Goal: Transaction & Acquisition: Purchase product/service

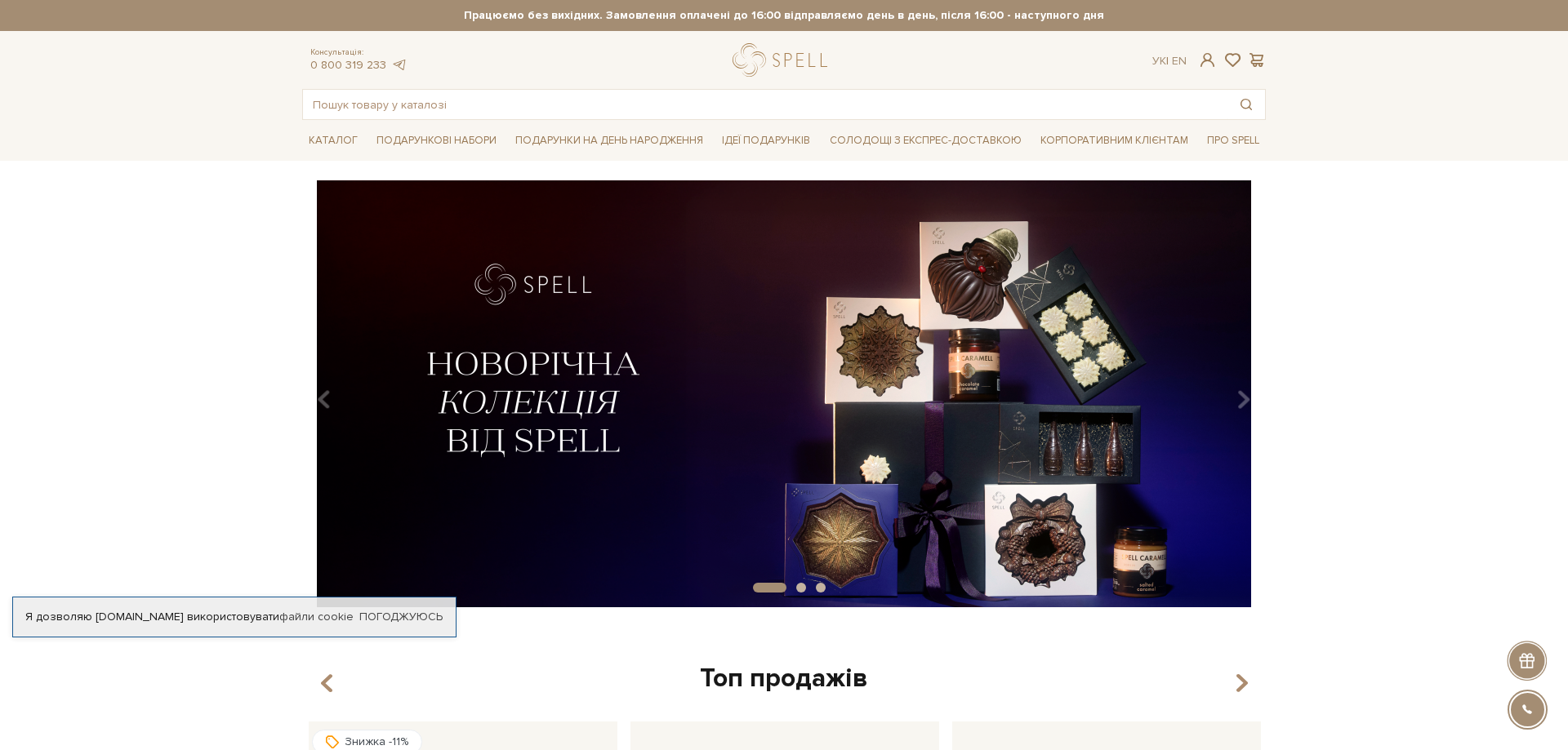
scroll to position [167, 0]
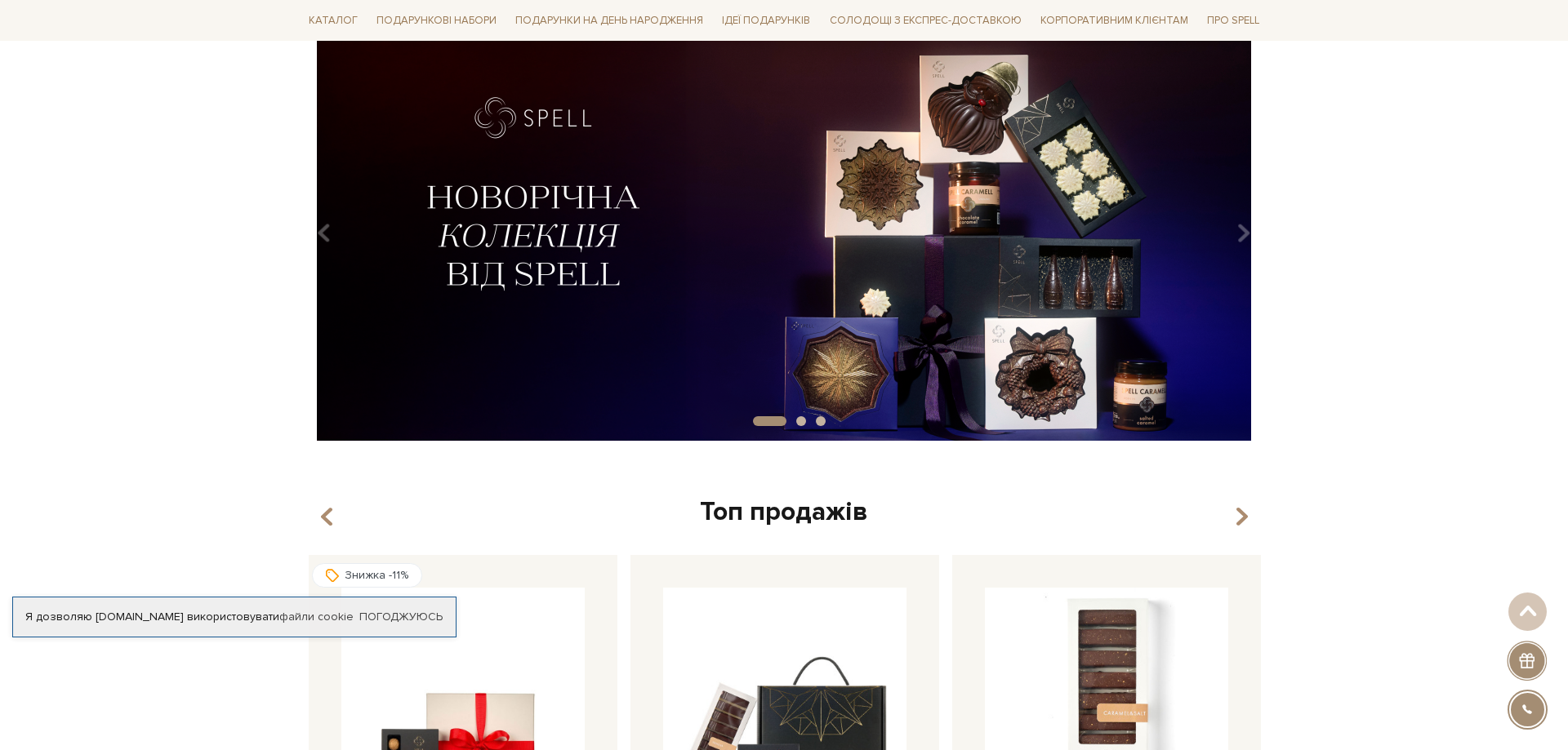
click at [560, 308] on img at bounding box center [784, 227] width 964 height 427
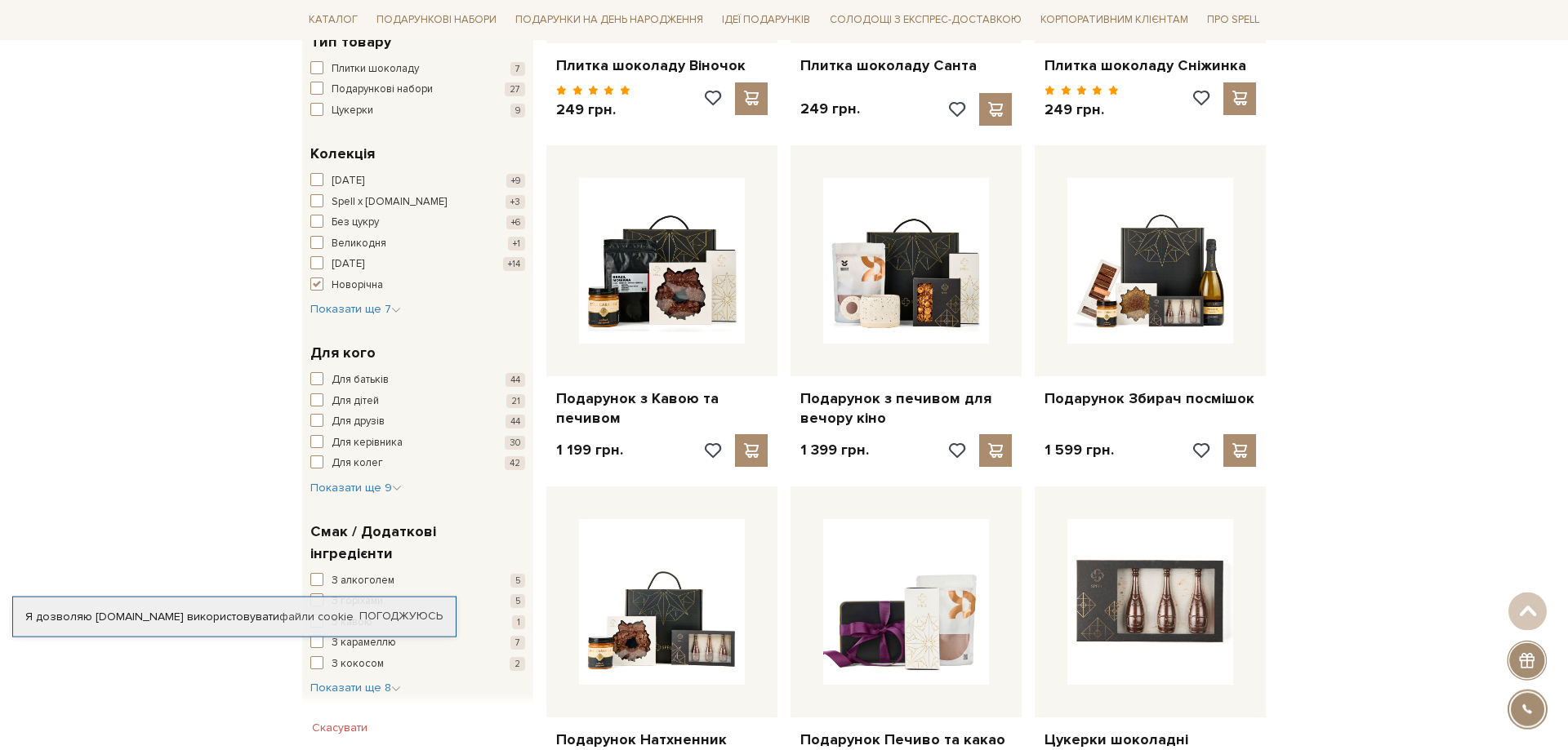
scroll to position [499, 0]
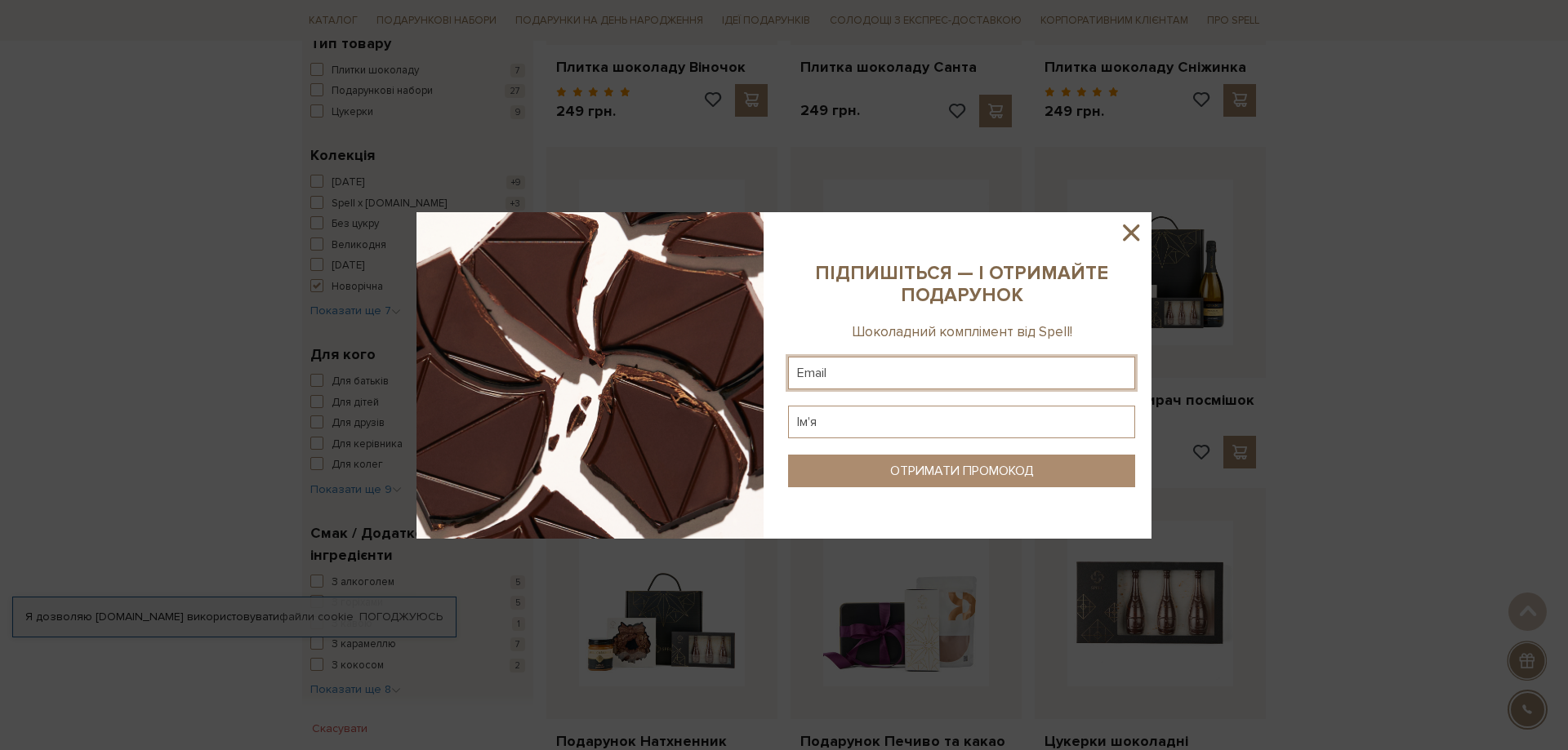
click at [875, 363] on input "text" at bounding box center [961, 373] width 347 height 33
type input "irrrka.p@gmail.com"
click at [855, 422] on input "text" at bounding box center [961, 421] width 347 height 33
type input "S"
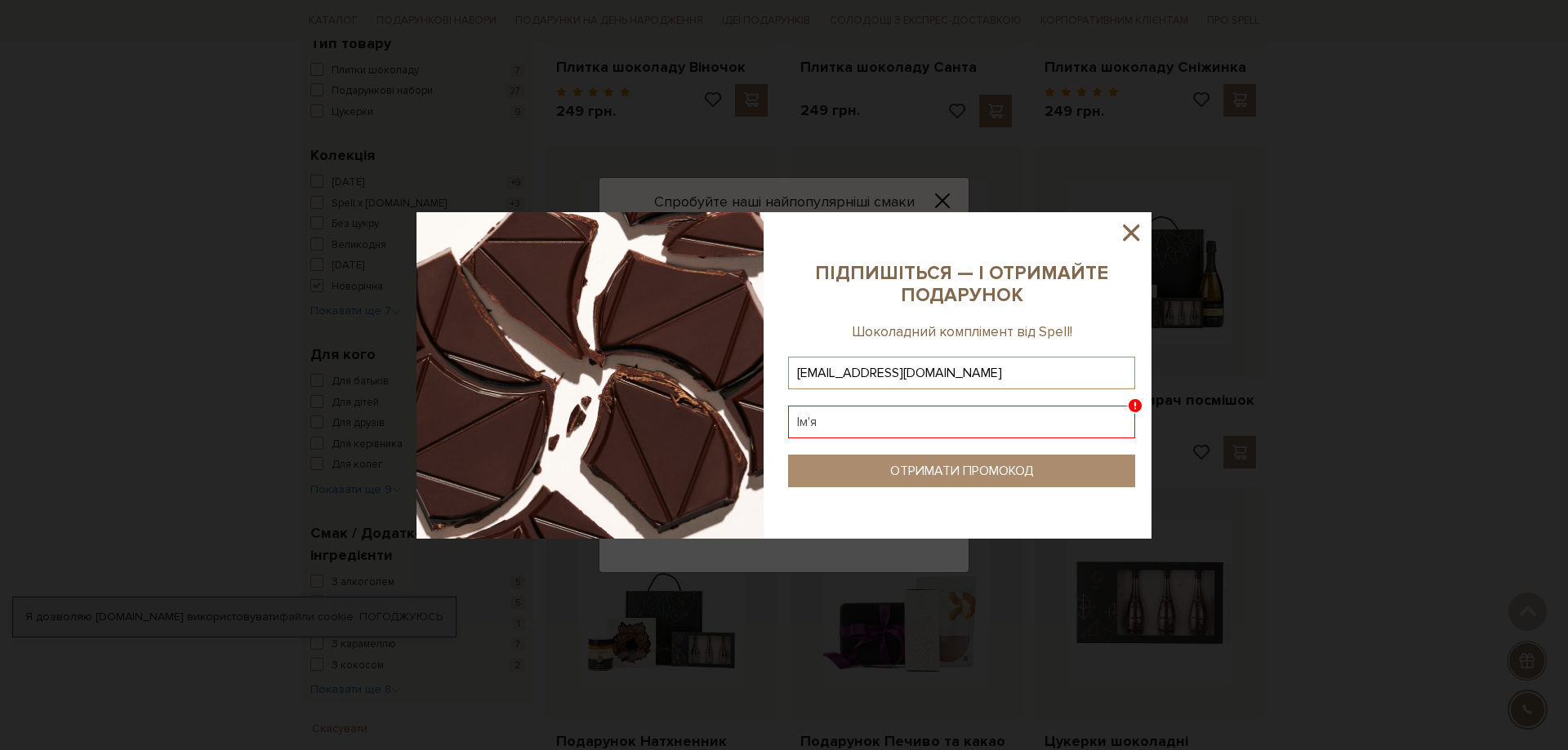
click at [839, 409] on input "text" at bounding box center [961, 421] width 347 height 33
drag, startPoint x: 836, startPoint y: 418, endPoint x: 831, endPoint y: 426, distance: 9.4
click at [831, 426] on input "text" at bounding box center [961, 421] width 347 height 33
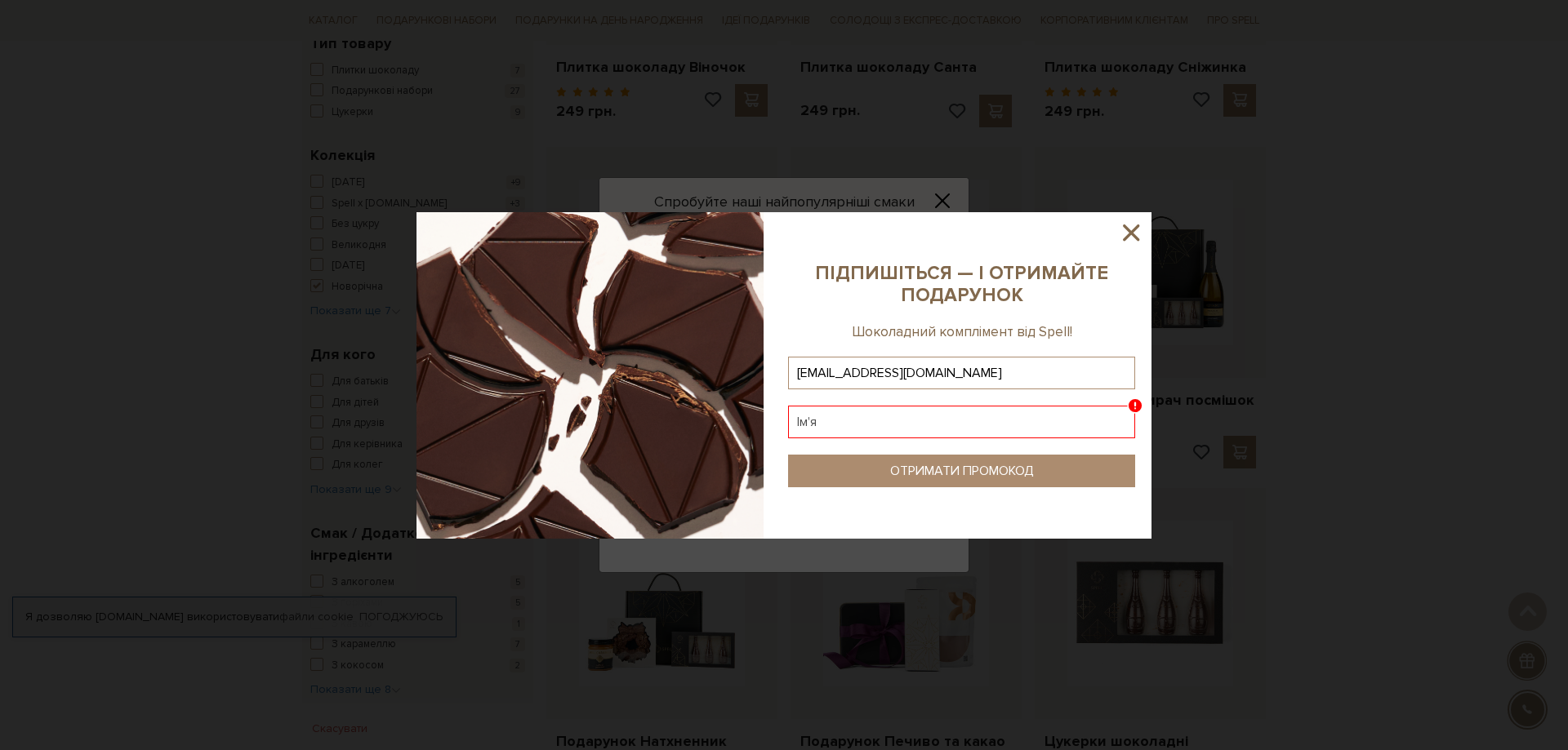
click at [831, 426] on input "text" at bounding box center [961, 421] width 347 height 33
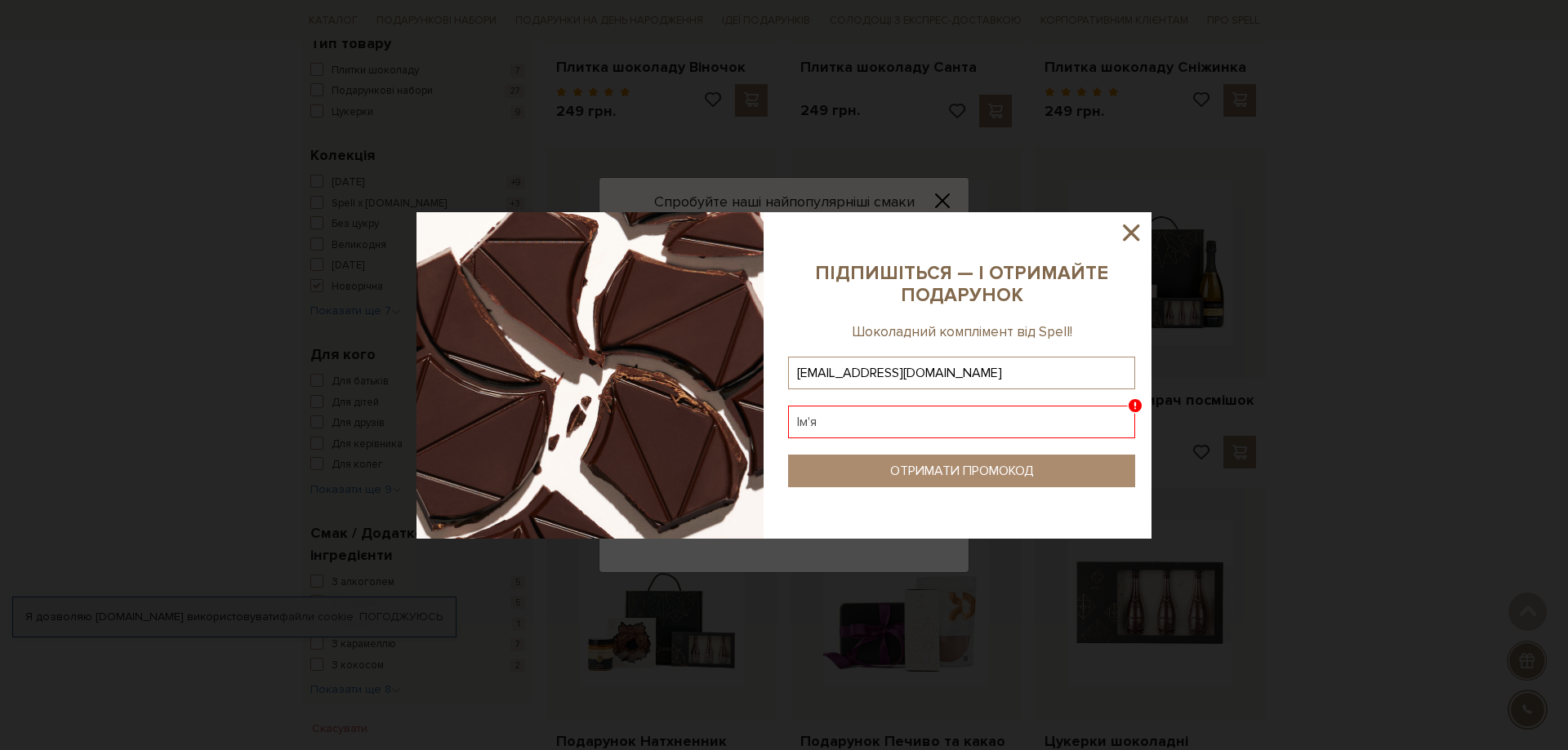
click at [831, 426] on input "text" at bounding box center [961, 421] width 347 height 33
click at [951, 415] on input "text" at bounding box center [961, 421] width 347 height 33
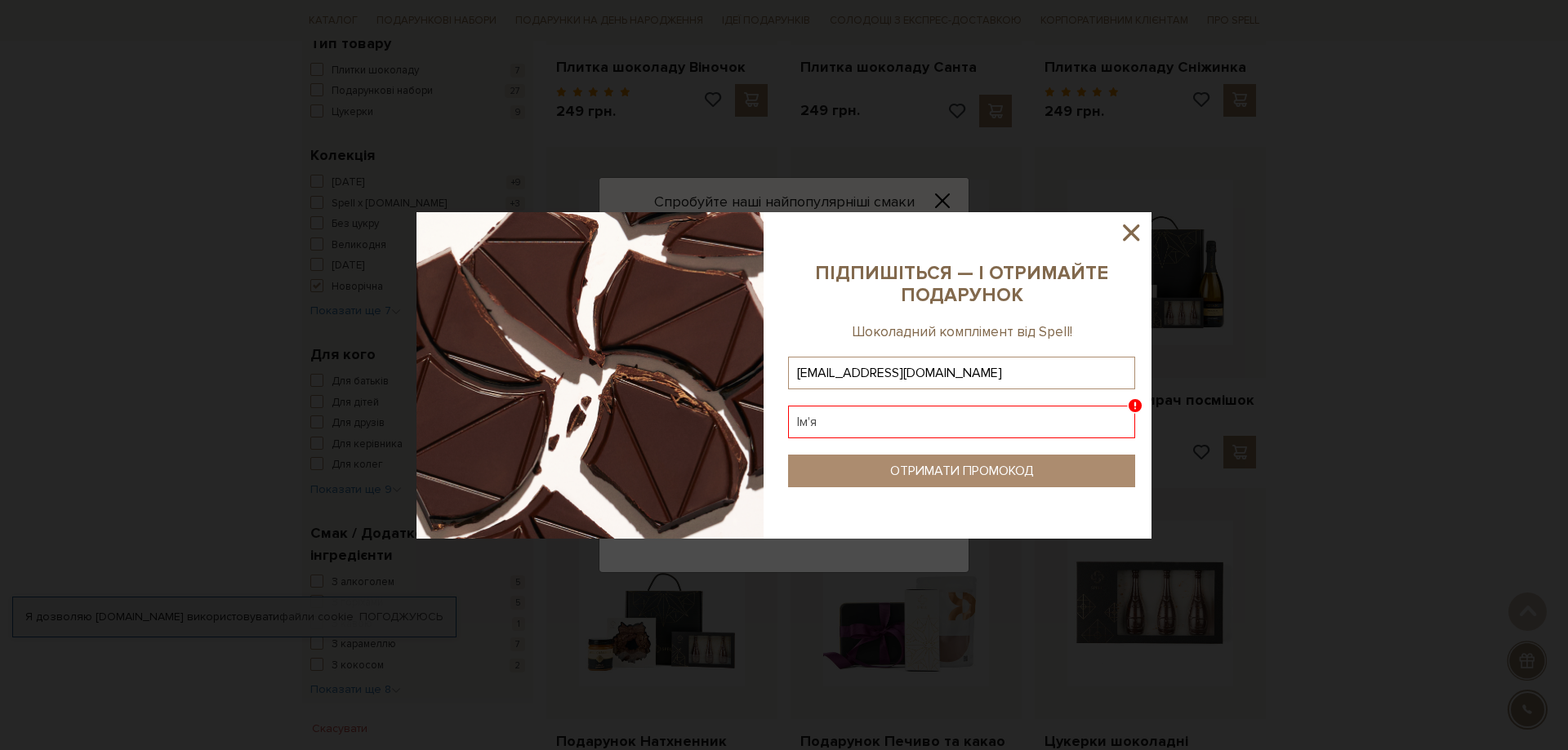
click at [951, 415] on input "text" at bounding box center [961, 421] width 347 height 33
click at [1130, 228] on icon at bounding box center [1131, 233] width 28 height 28
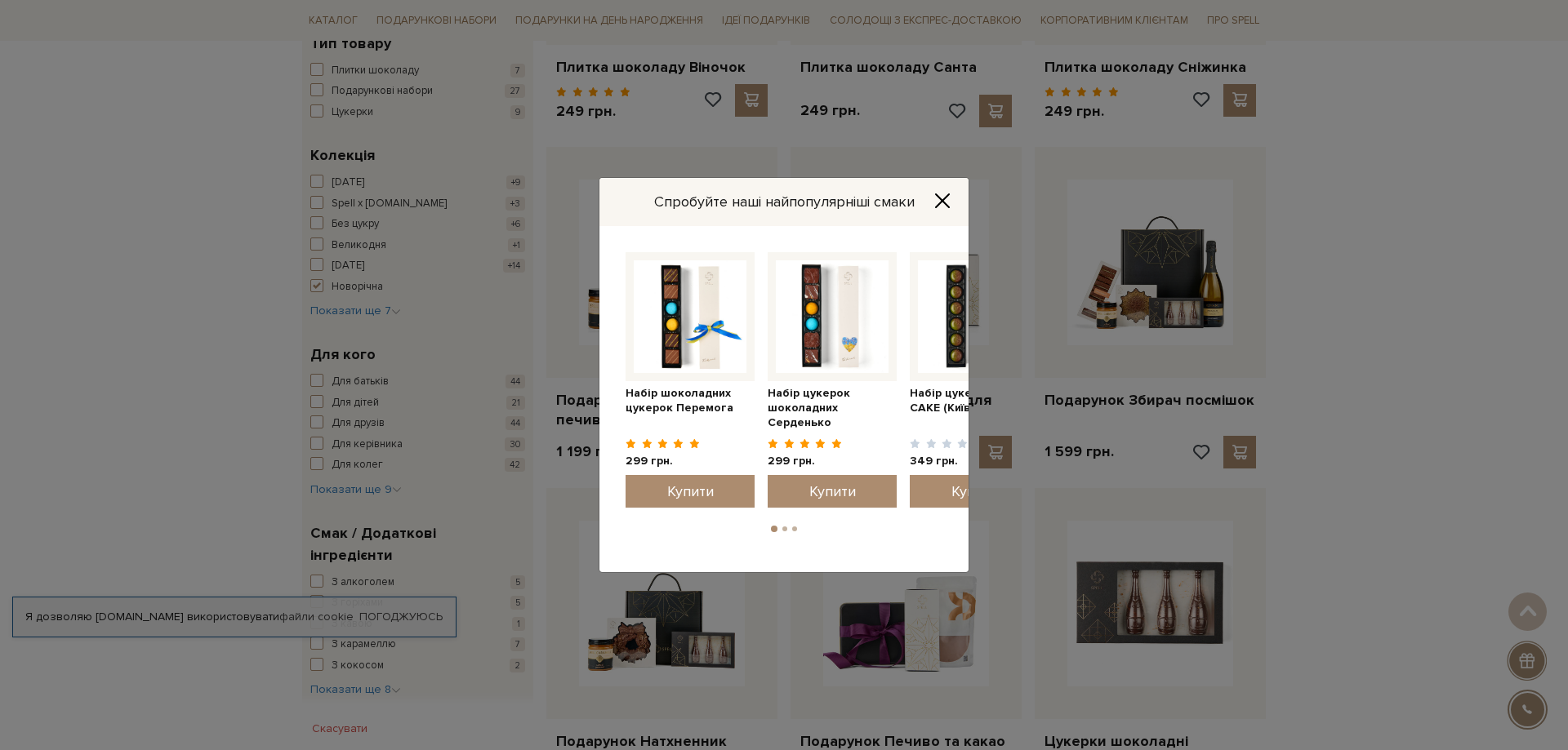
click at [942, 199] on icon "Close" at bounding box center [942, 200] width 13 height 13
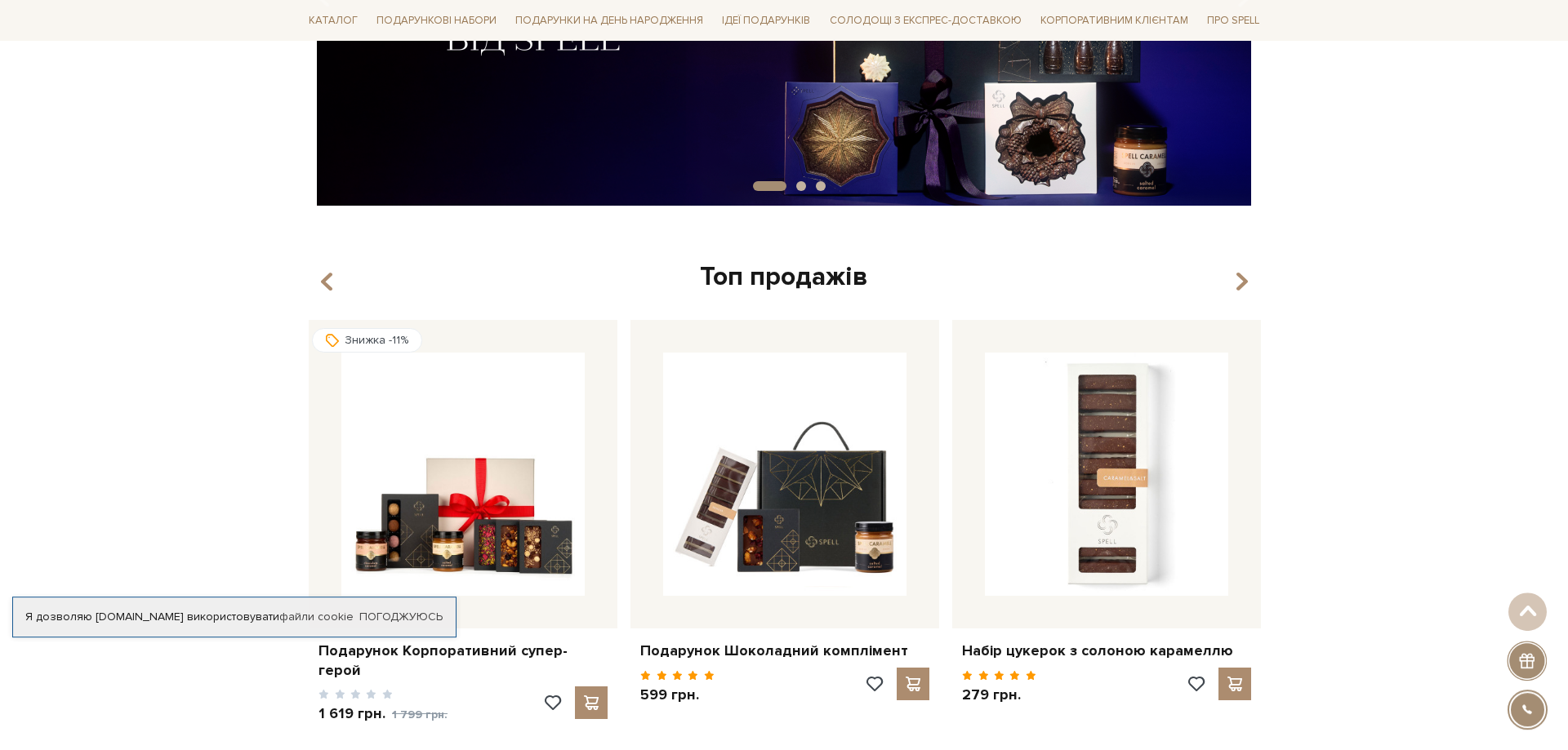
scroll to position [832, 0]
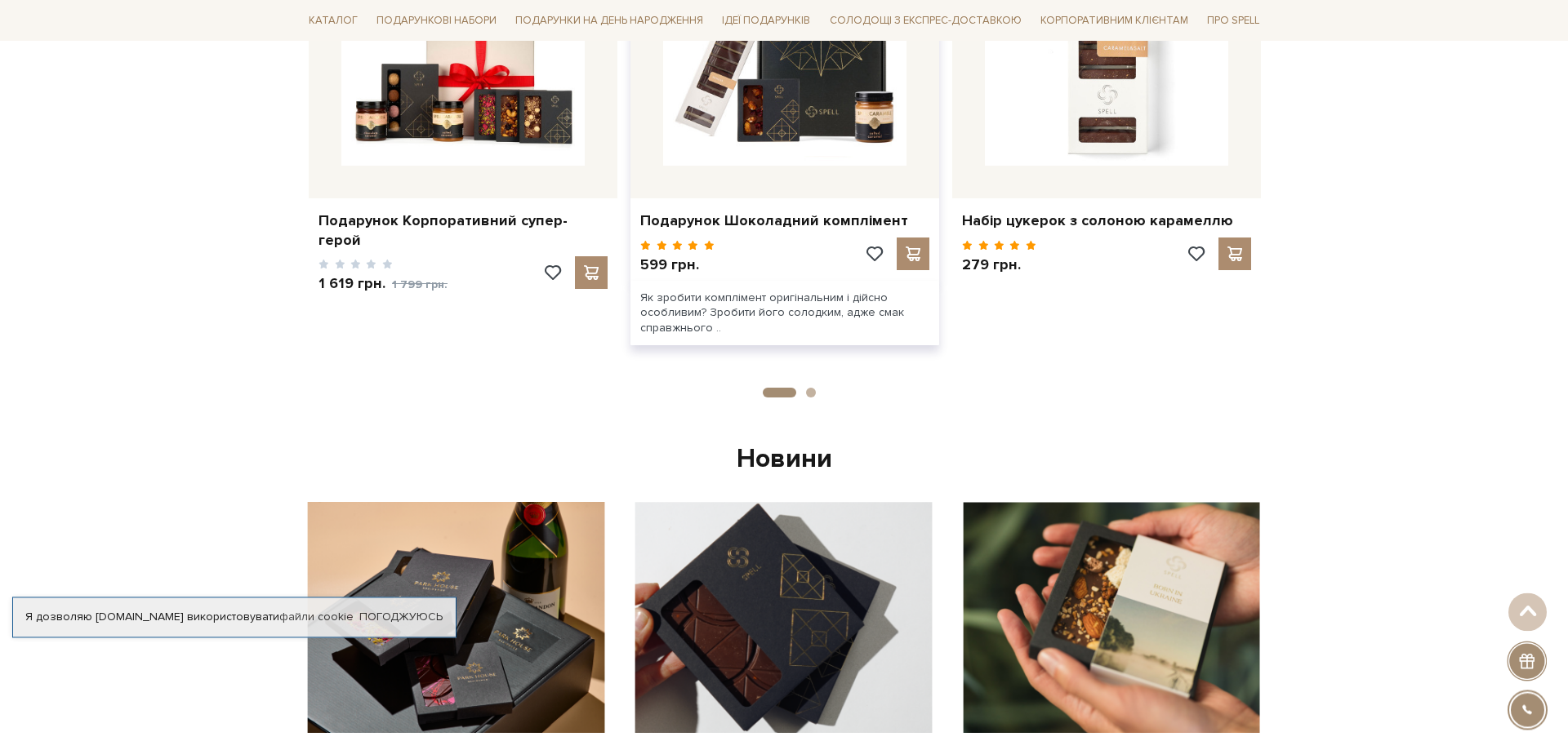
scroll to position [832, 0]
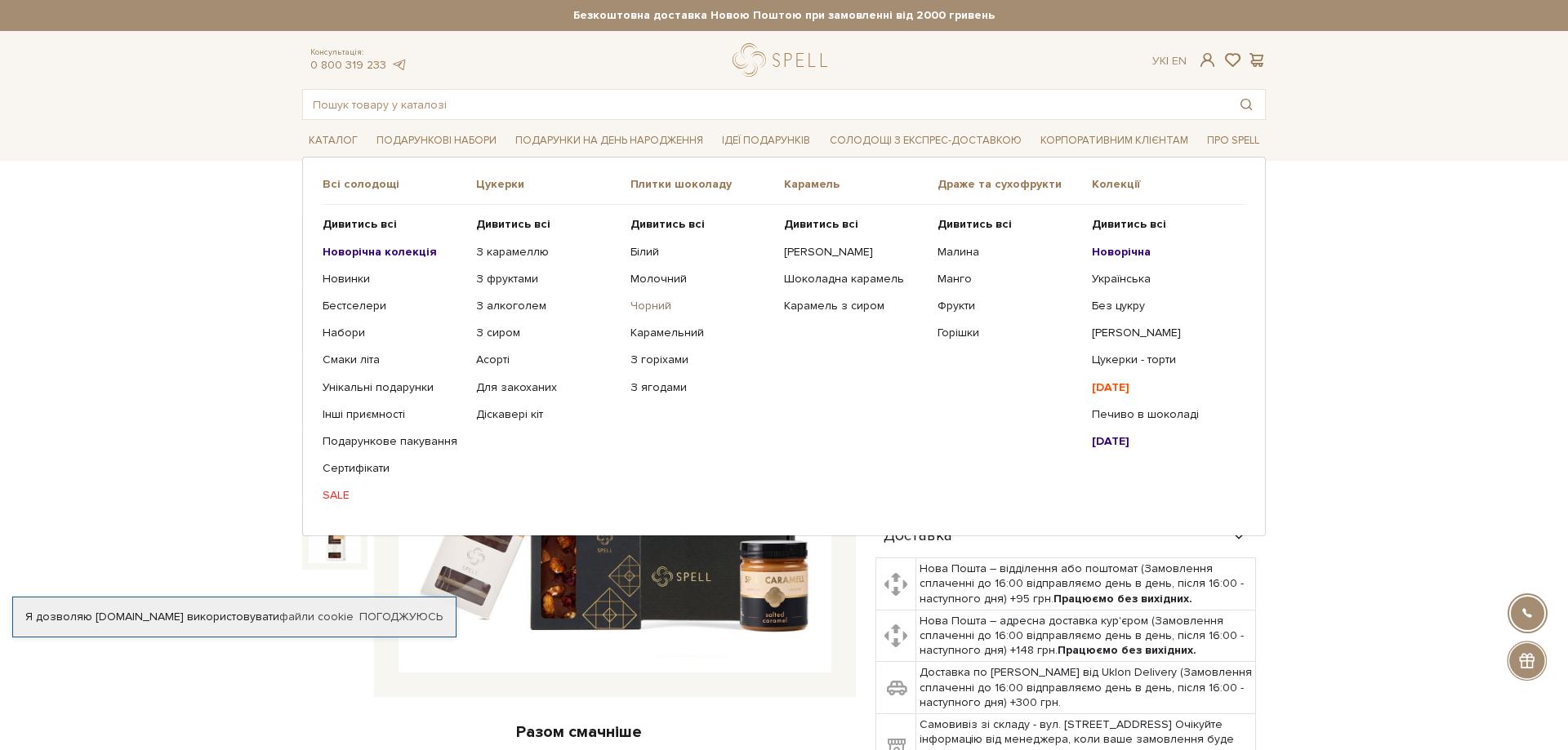
click at [653, 306] on link "Чорний" at bounding box center [701, 307] width 142 height 15
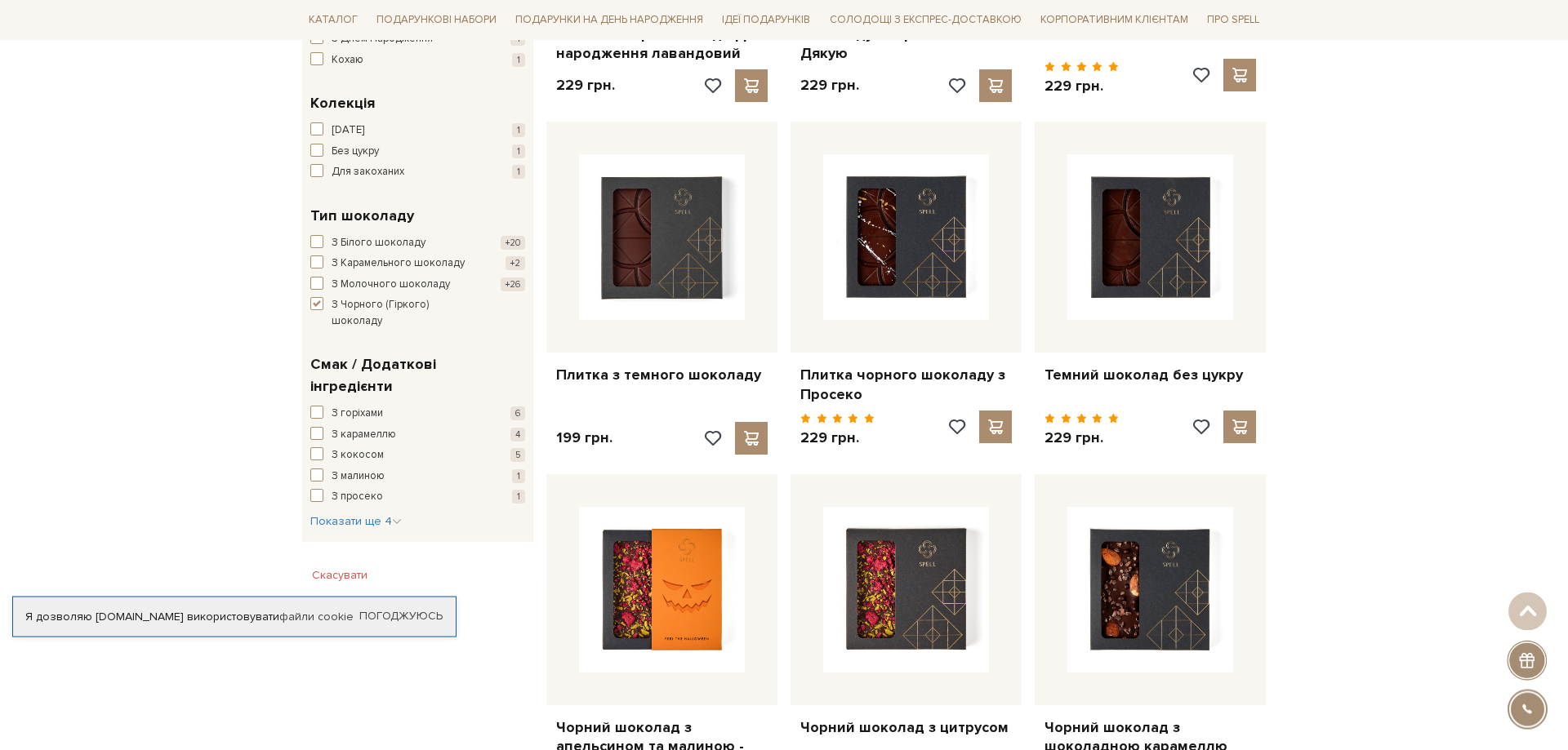
scroll to position [499, 0]
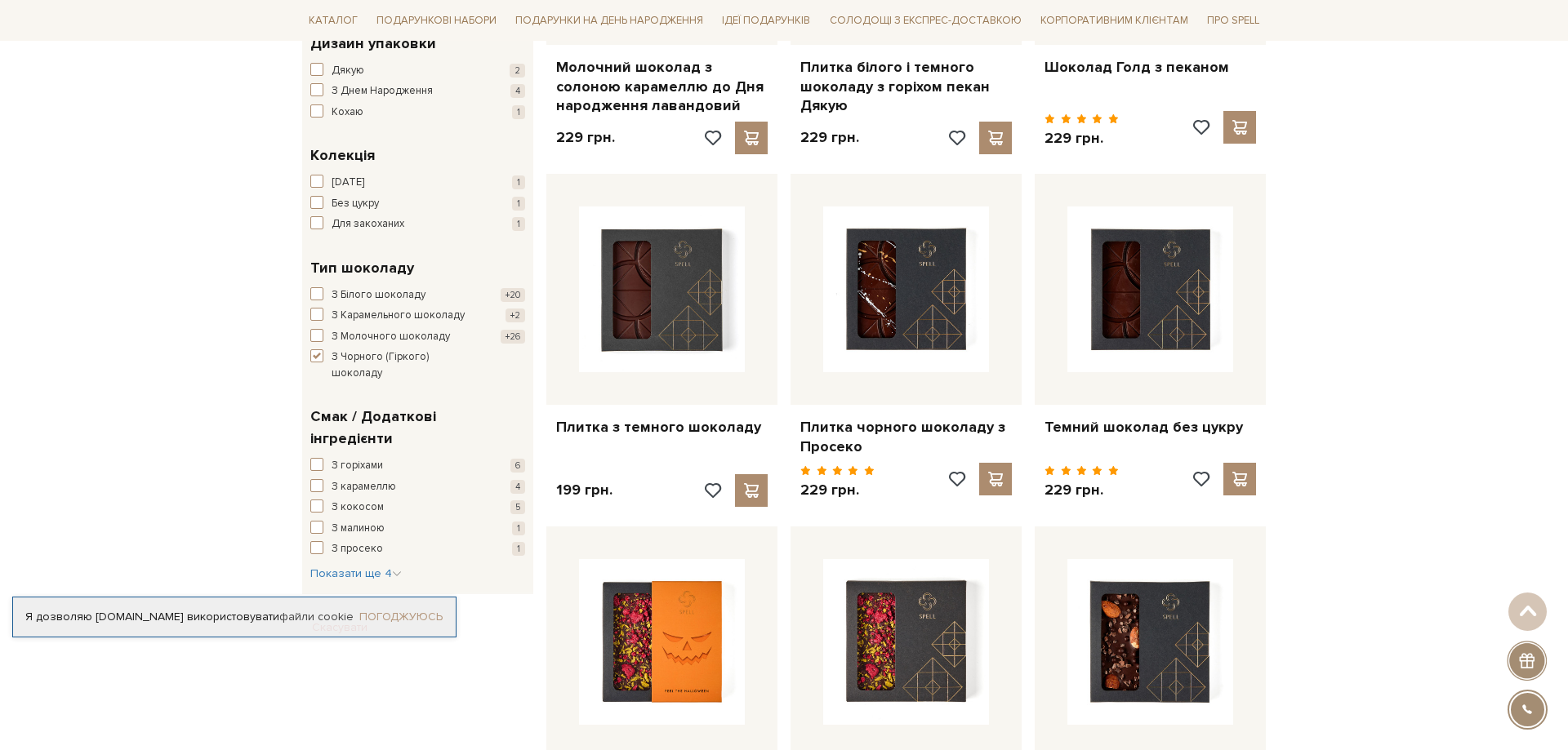
click at [404, 615] on link "Погоджуюсь" at bounding box center [400, 617] width 83 height 15
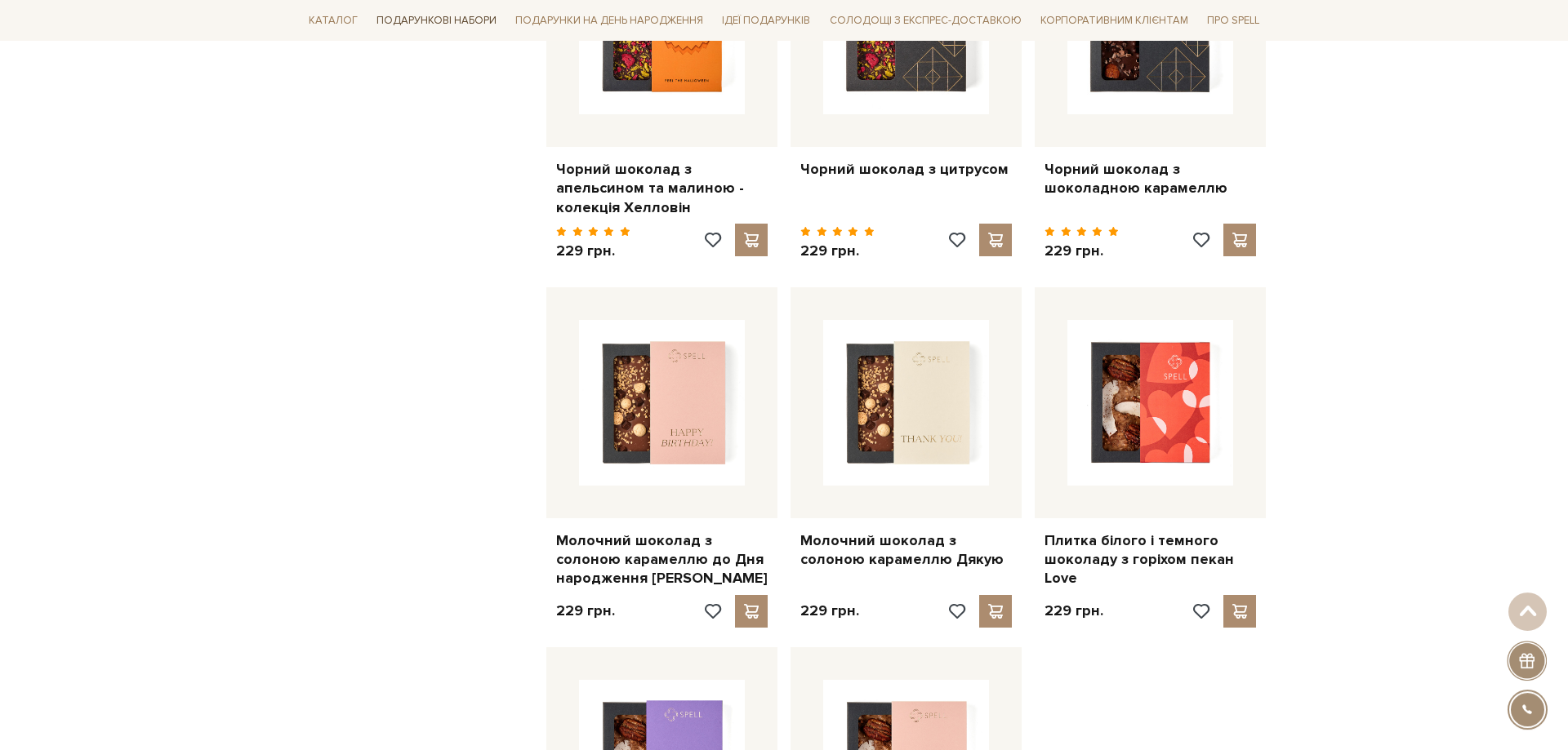
scroll to position [1082, 0]
